Goal: Find contact information: Find contact information

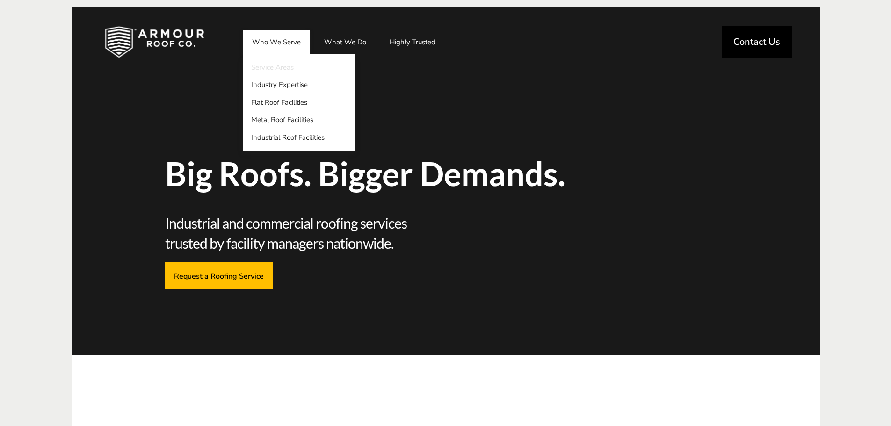
click at [270, 63] on link "Service Areas" at bounding box center [299, 67] width 112 height 18
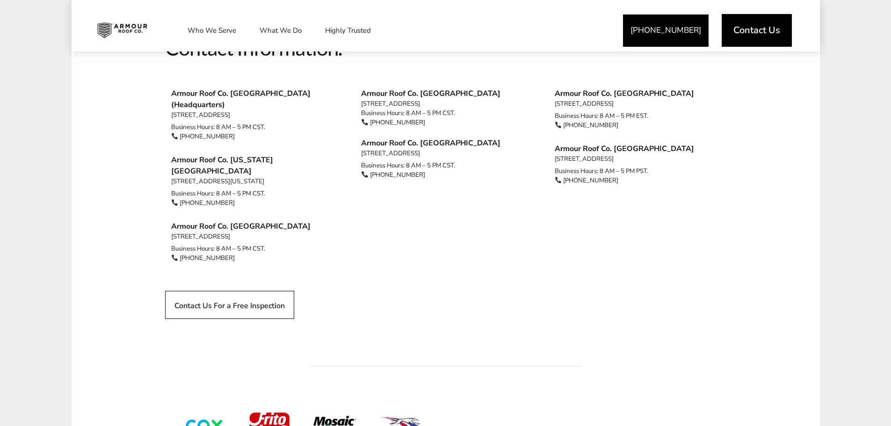
scroll to position [842, 0]
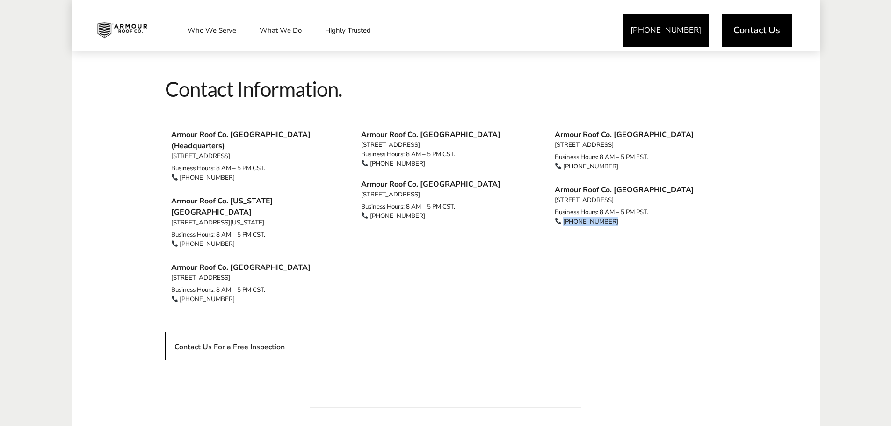
drag, startPoint x: 617, startPoint y: 220, endPoint x: 564, endPoint y: 224, distance: 53.0
click at [564, 224] on span "[PHONE_NUMBER]" at bounding box center [641, 221] width 172 height 7
copy link "[PHONE_NUMBER]"
